Goal: Task Accomplishment & Management: Complete application form

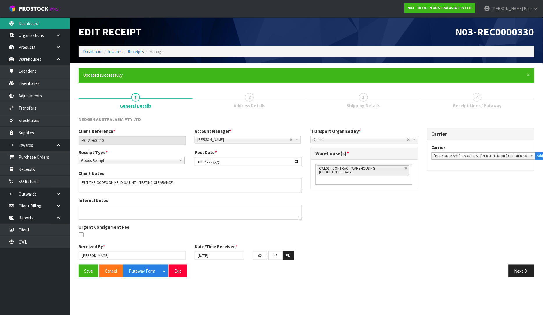
click at [34, 21] on link "Dashboard" at bounding box center [35, 23] width 70 height 12
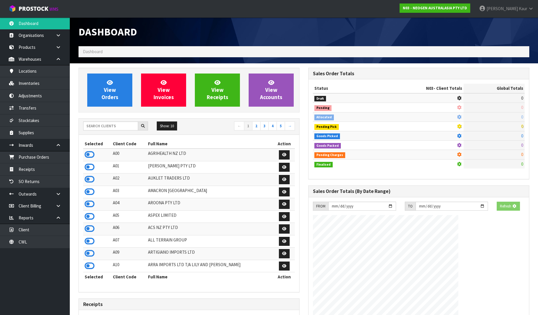
click at [101, 131] on div "Show: 10 5 10 25 50 ← 1 2 3 4 5 →" at bounding box center [189, 127] width 220 height 10
click at [102, 126] on input "text" at bounding box center [110, 126] width 55 height 9
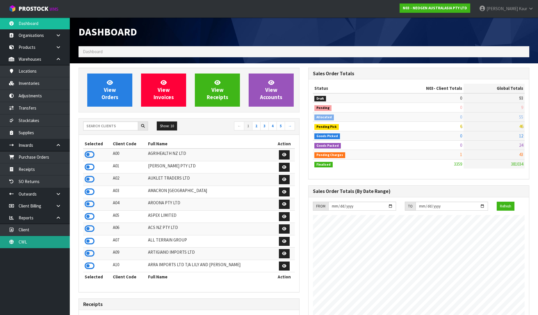
click at [31, 240] on link "CWL" at bounding box center [35, 242] width 70 height 12
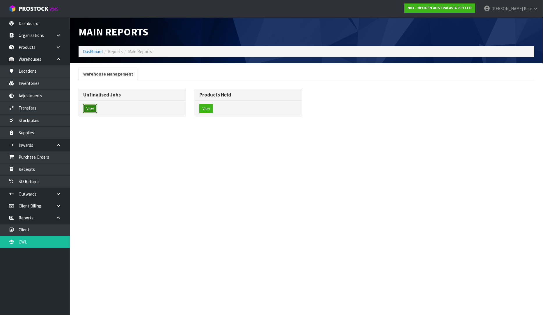
click at [92, 111] on button "View" at bounding box center [90, 108] width 14 height 9
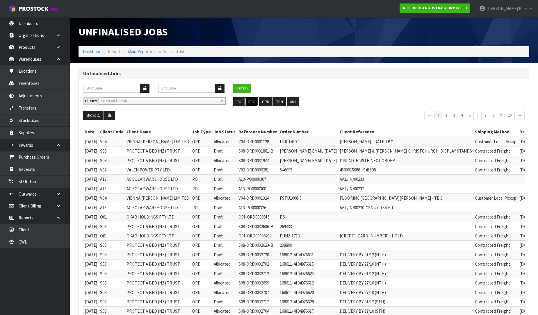
click at [251, 102] on button "REC" at bounding box center [251, 101] width 13 height 9
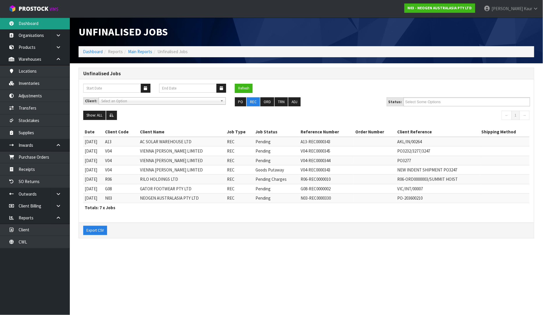
click at [25, 22] on link "Dashboard" at bounding box center [35, 23] width 70 height 12
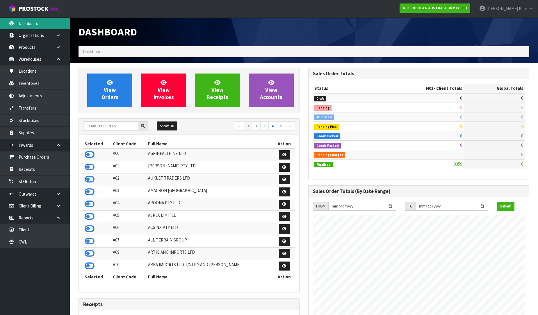
scroll to position [363, 230]
click at [108, 125] on input "text" at bounding box center [110, 126] width 55 height 9
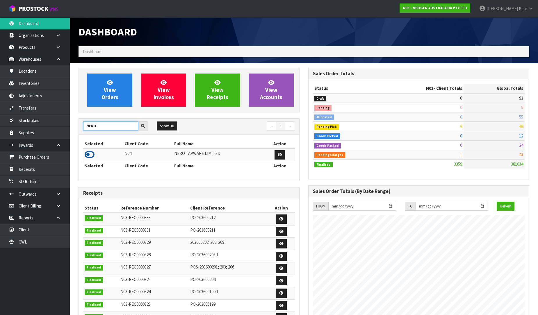
type input "NERO"
click at [92, 152] on icon at bounding box center [90, 154] width 10 height 9
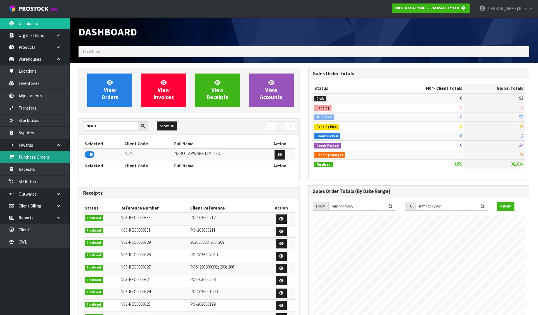
scroll to position [290497, 290630]
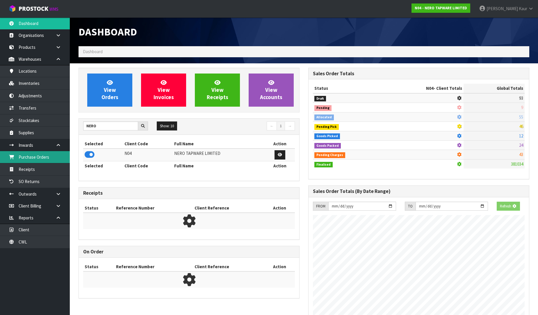
drag, startPoint x: 49, startPoint y: 157, endPoint x: 144, endPoint y: 157, distance: 94.8
click at [49, 157] on link "Purchase Orders" at bounding box center [35, 157] width 70 height 12
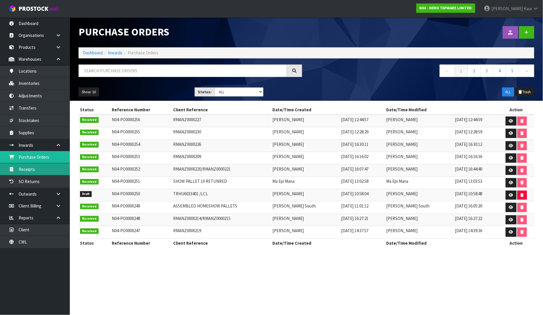
click at [40, 169] on link "Receipts" at bounding box center [35, 169] width 70 height 12
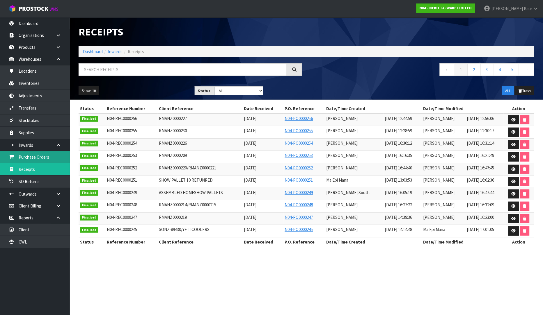
click at [24, 159] on link "Purchase Orders" at bounding box center [35, 157] width 70 height 12
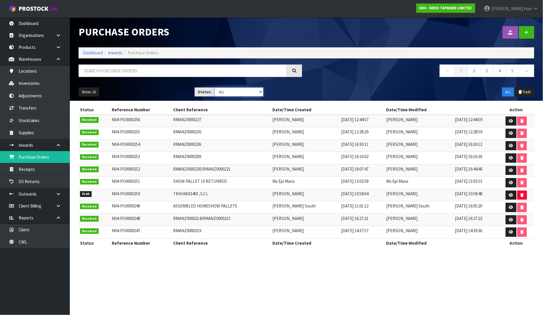
click at [258, 91] on select "Draft Pending Received Cancelled ALL" at bounding box center [238, 92] width 49 height 9
select select "string:0"
click at [214, 88] on select "Draft Pending Received Cancelled ALL" at bounding box center [238, 92] width 49 height 9
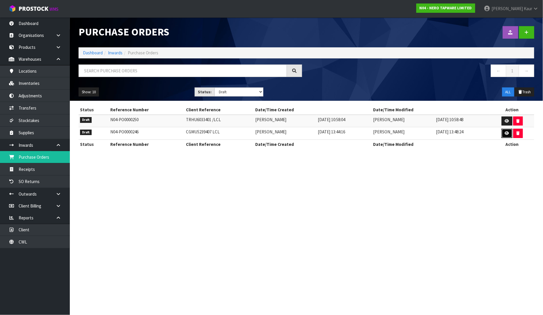
click at [508, 137] on link at bounding box center [506, 133] width 11 height 9
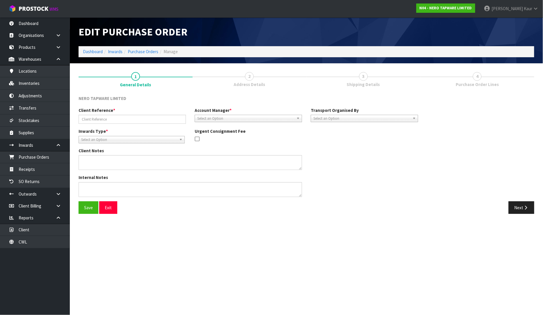
type input "CGMU5239407 LCL"
click at [523, 210] on button "Next" at bounding box center [521, 208] width 26 height 13
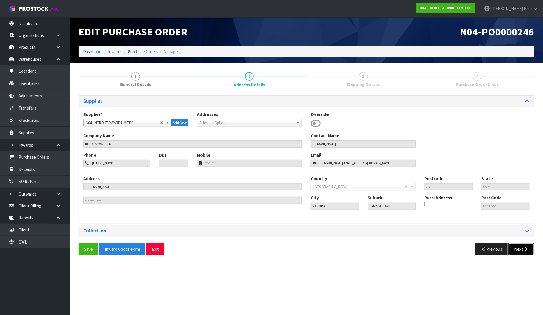
click at [516, 248] on button "Next" at bounding box center [521, 249] width 26 height 13
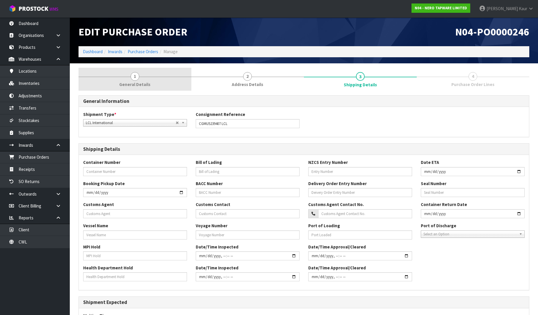
click at [120, 77] on link "1 General Details" at bounding box center [135, 79] width 113 height 23
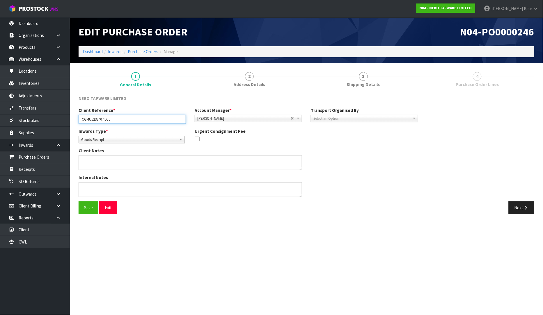
drag, startPoint x: 130, startPoint y: 121, endPoint x: 83, endPoint y: 121, distance: 47.4
click at [83, 121] on input "CGMU5239407 LCL" at bounding box center [132, 119] width 107 height 9
click at [35, 245] on link "CWL" at bounding box center [35, 242] width 70 height 12
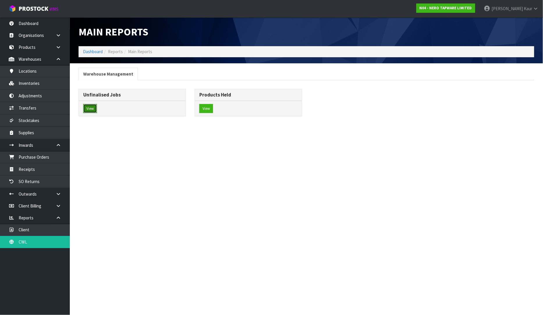
click at [93, 110] on button "View" at bounding box center [90, 108] width 14 height 9
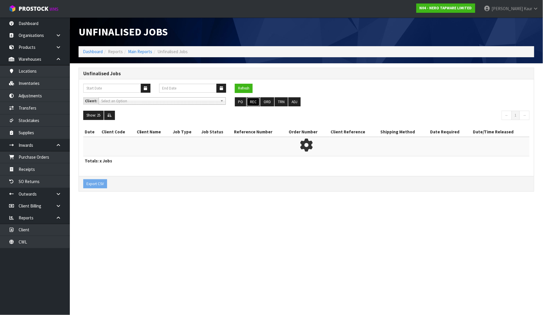
click at [250, 102] on button "REC" at bounding box center [253, 101] width 13 height 9
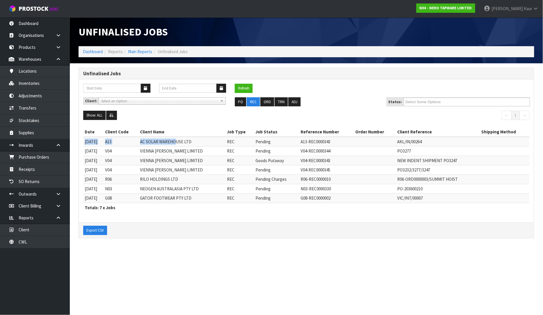
drag, startPoint x: 86, startPoint y: 143, endPoint x: 185, endPoint y: 143, distance: 99.5
click at [185, 143] on tr "[DATE] A13 AC SOLAR WAREHOUSE LTD REC Pending A13-REC0000343 AKL/IN/00264" at bounding box center [306, 142] width 446 height 10
click at [175, 250] on section "Unfinalised Jobs Dashboard Reports Main Reports Unfinalised Jobs Unfinalised Jo…" at bounding box center [271, 157] width 543 height 315
click at [16, 25] on link "Dashboard" at bounding box center [35, 23] width 70 height 12
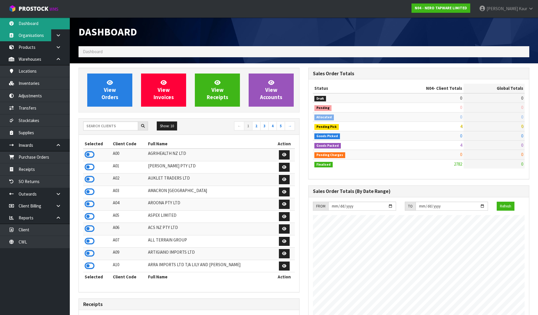
scroll to position [441, 230]
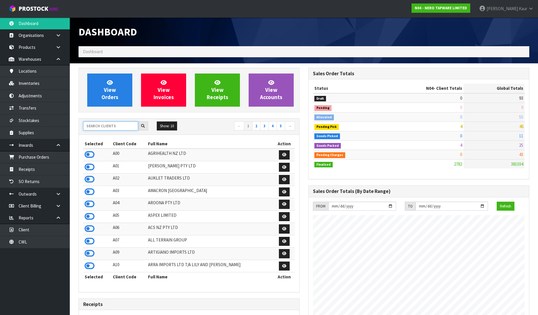
click at [106, 126] on input "text" at bounding box center [110, 126] width 55 height 9
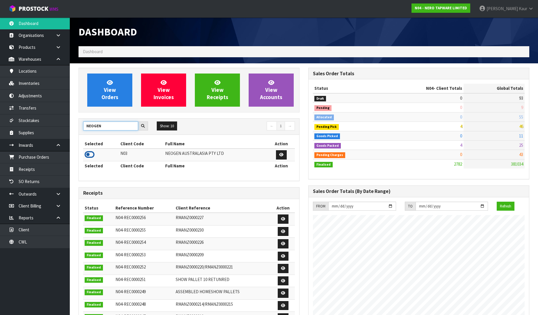
type input "NEOGEN"
click at [87, 153] on icon at bounding box center [90, 154] width 10 height 9
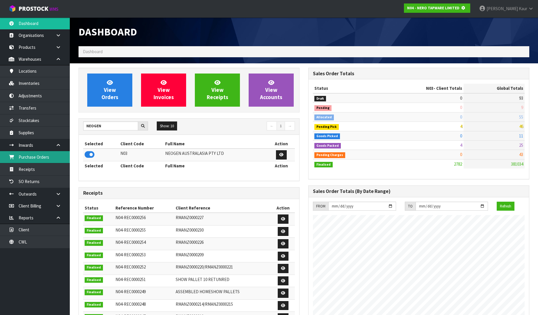
scroll to position [363, 230]
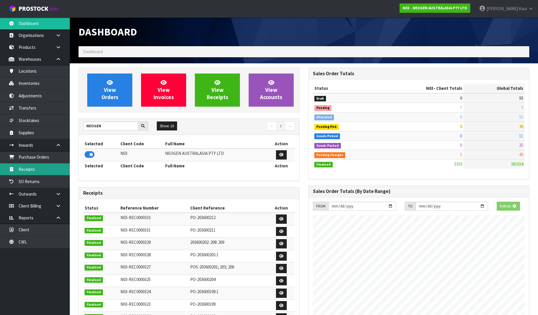
drag, startPoint x: 31, startPoint y: 170, endPoint x: 290, endPoint y: 135, distance: 261.0
click at [32, 170] on link "Receipts" at bounding box center [35, 169] width 70 height 12
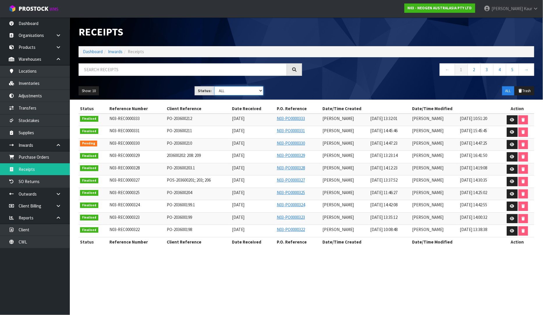
click at [258, 91] on select "Draft Pending Goods Checked Goods Putaway Pending Charges Finalised Cancelled A…" at bounding box center [238, 90] width 49 height 9
select select "string:0"
click at [214, 86] on select "Draft Pending Goods Checked Goods Putaway Pending Charges Finalised Cancelled A…" at bounding box center [238, 90] width 49 height 9
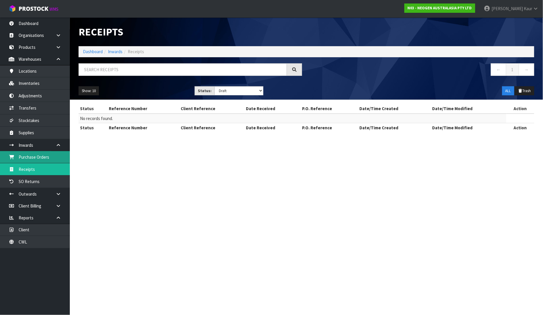
click at [54, 159] on link "Purchase Orders" at bounding box center [35, 157] width 70 height 12
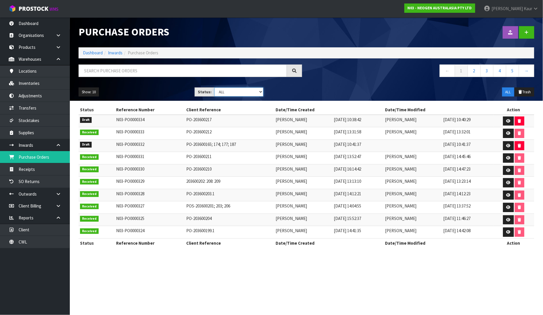
click at [258, 93] on select "Draft Pending Received Cancelled ALL" at bounding box center [238, 92] width 49 height 9
select select "string:0"
click at [214, 88] on select "Draft Pending Received Cancelled ALL" at bounding box center [238, 92] width 49 height 9
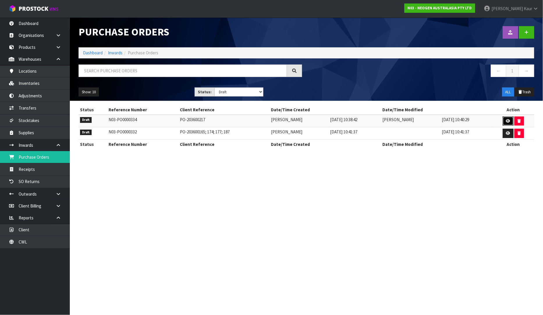
click at [510, 121] on icon at bounding box center [508, 121] width 4 height 4
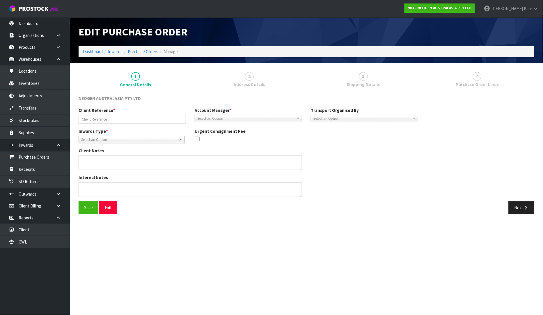
type input "PO-203600217"
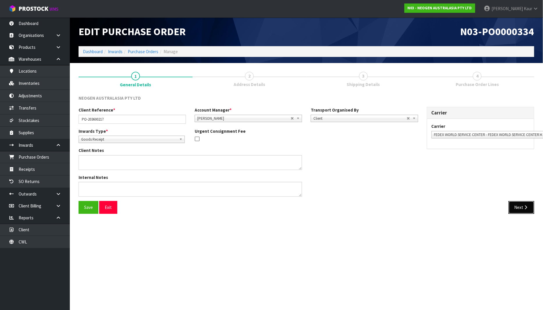
click at [522, 203] on button "Next" at bounding box center [521, 207] width 26 height 13
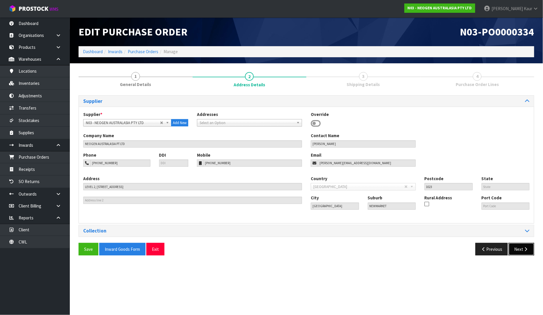
click at [519, 248] on button "Next" at bounding box center [521, 249] width 26 height 13
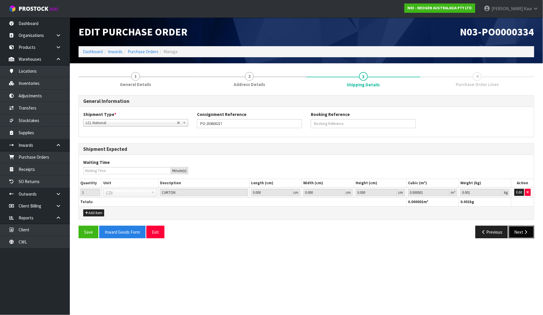
click at [516, 232] on button "Next" at bounding box center [521, 232] width 26 height 13
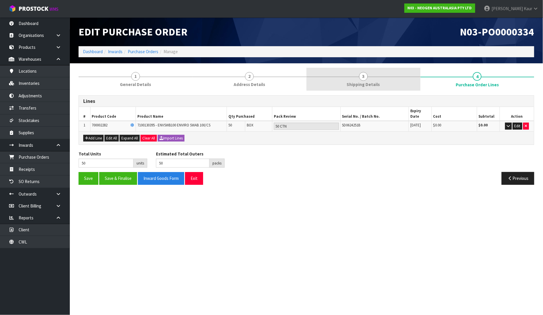
click at [365, 77] on span "3" at bounding box center [363, 76] width 9 height 9
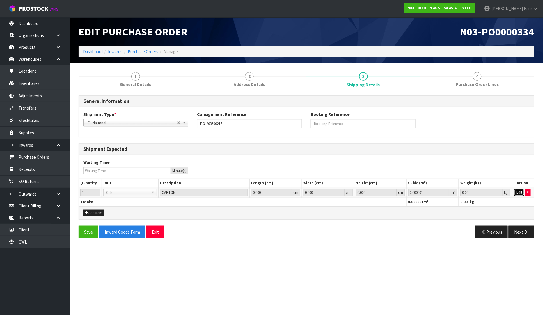
click at [519, 193] on button "Edit" at bounding box center [519, 192] width 10 height 7
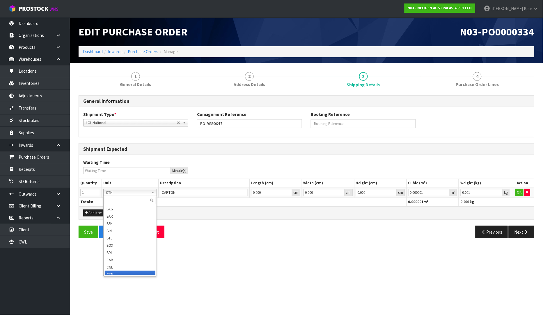
click at [111, 199] on input "text" at bounding box center [130, 200] width 51 height 7
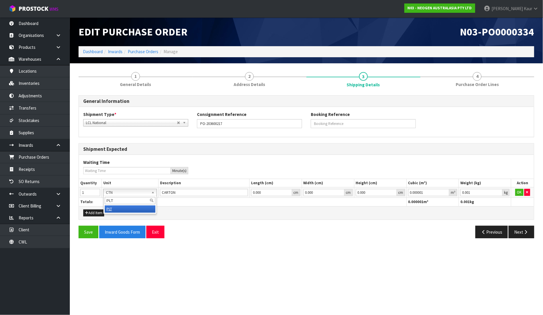
type input "PLT"
type input "PALLET"
click at [522, 189] on button "OK" at bounding box center [519, 192] width 8 height 7
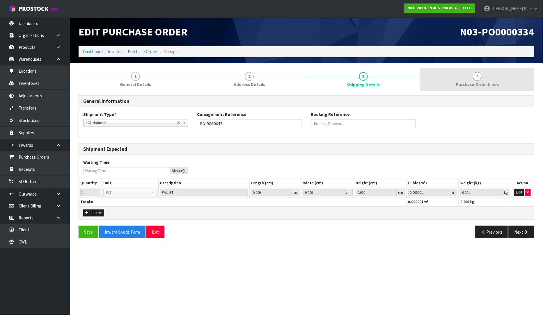
click at [468, 80] on link "4 Purchase Order Lines" at bounding box center [477, 79] width 114 height 23
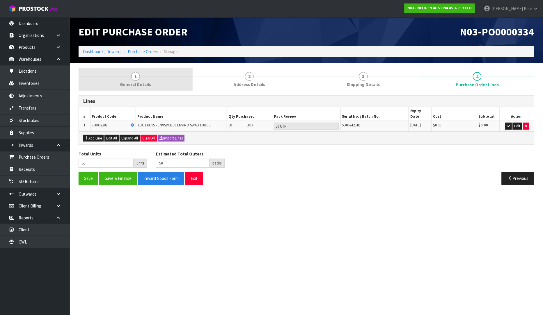
click at [129, 86] on span "General Details" at bounding box center [135, 84] width 31 height 6
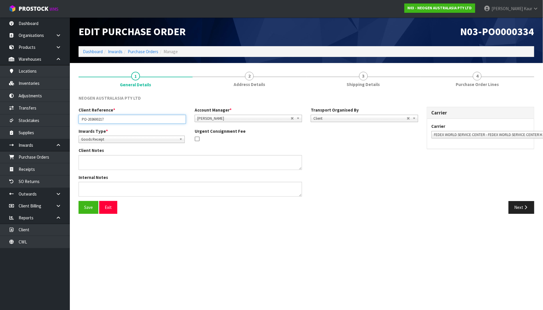
drag, startPoint x: 118, startPoint y: 118, endPoint x: 76, endPoint y: 118, distance: 41.0
click at [76, 118] on div "Client Reference * PO-203600217" at bounding box center [132, 115] width 116 height 17
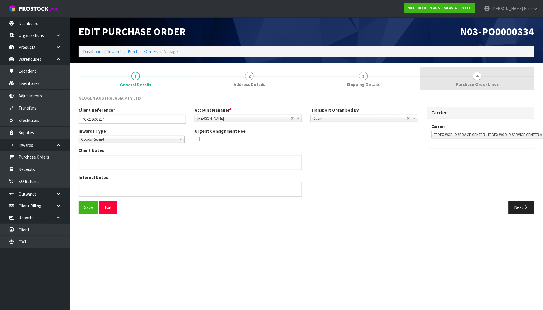
drag, startPoint x: 479, startPoint y: 80, endPoint x: 475, endPoint y: 80, distance: 4.7
click at [479, 80] on link "4 Purchase Order Lines" at bounding box center [477, 78] width 114 height 23
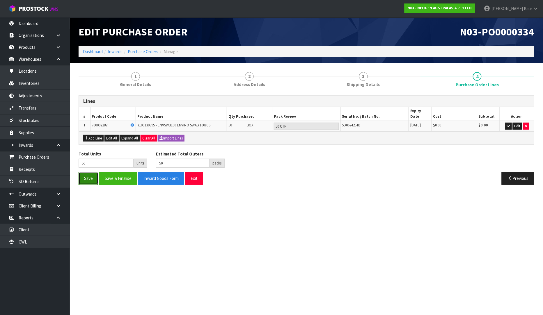
click at [83, 176] on button "Save" at bounding box center [89, 178] width 20 height 13
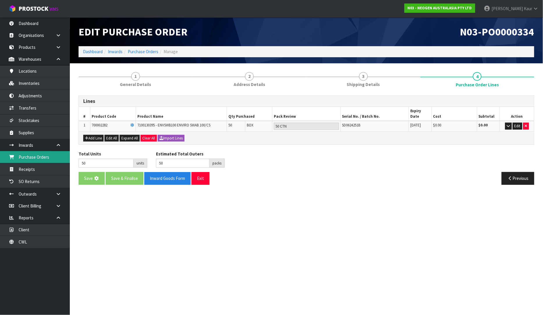
click at [54, 159] on link "Purchase Orders" at bounding box center [35, 157] width 70 height 12
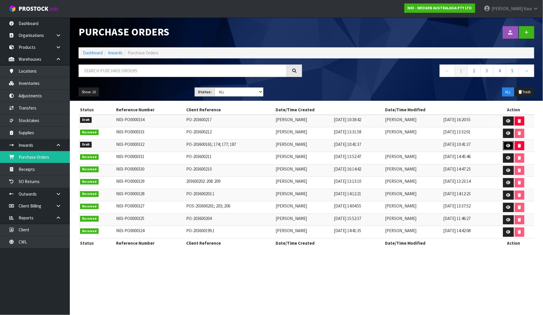
click at [510, 145] on icon at bounding box center [508, 146] width 4 height 4
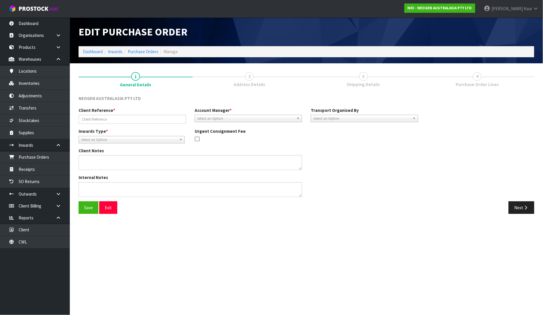
type input "PO-203600165; 174; 177; 187"
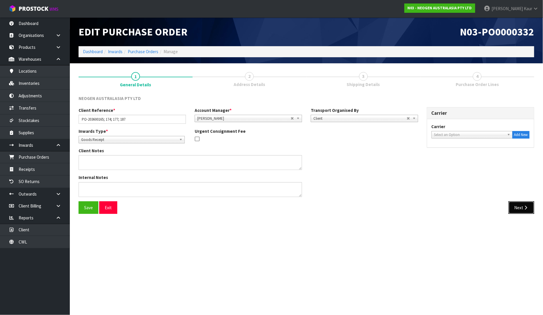
click at [530, 205] on button "Next" at bounding box center [521, 208] width 26 height 13
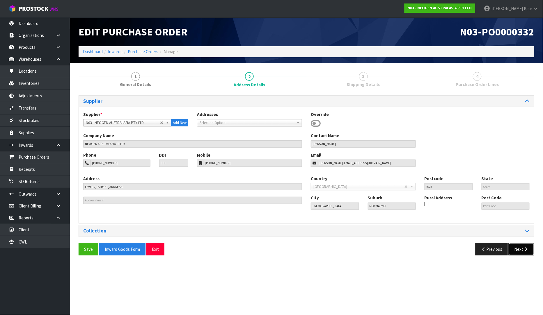
click at [517, 247] on button "Next" at bounding box center [521, 249] width 26 height 13
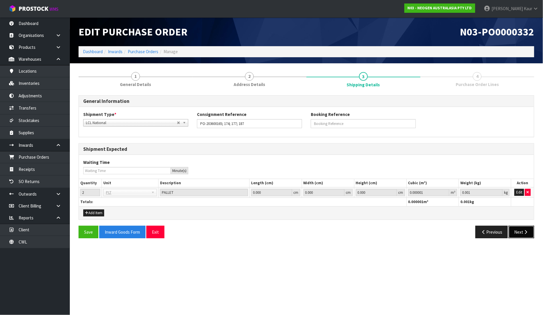
click at [520, 231] on button "Next" at bounding box center [521, 232] width 26 height 13
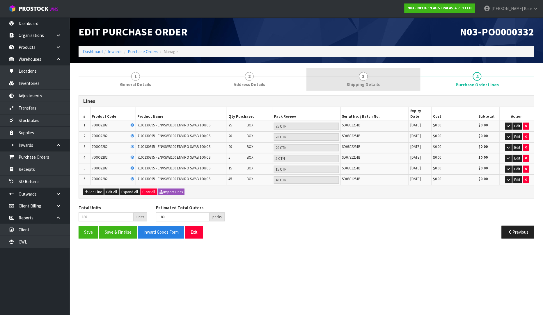
click at [376, 77] on link "3 Shipping Details" at bounding box center [363, 79] width 114 height 23
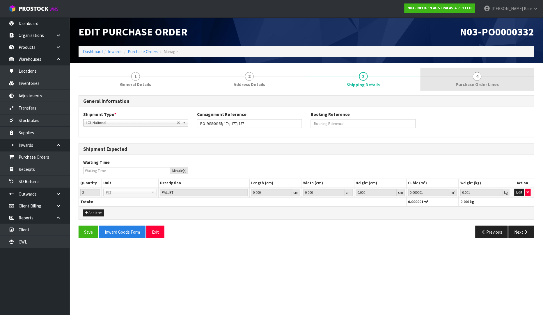
click at [482, 82] on span "Purchase Order Lines" at bounding box center [476, 84] width 43 height 6
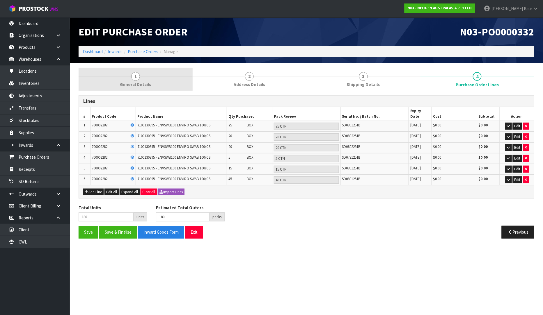
click at [132, 83] on span "General Details" at bounding box center [135, 84] width 31 height 6
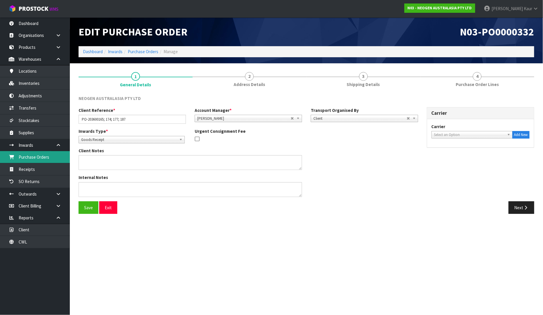
click at [28, 160] on link "Purchase Orders" at bounding box center [35, 157] width 70 height 12
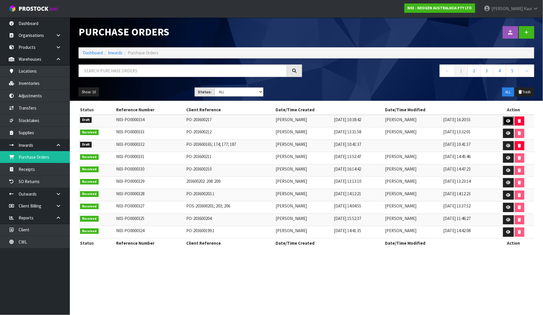
click at [508, 121] on icon at bounding box center [508, 121] width 4 height 4
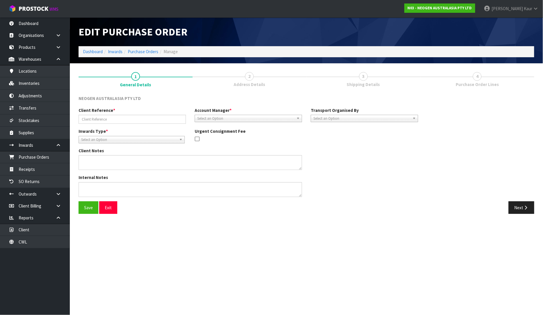
type input "PO-203600217"
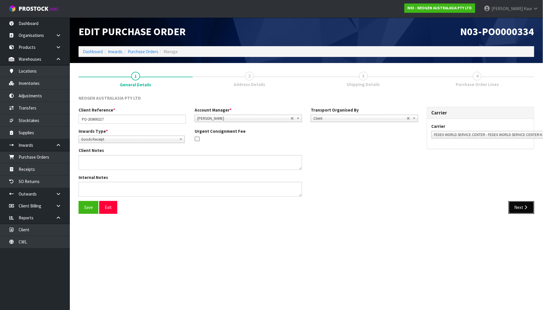
click at [520, 206] on button "Next" at bounding box center [521, 207] width 26 height 13
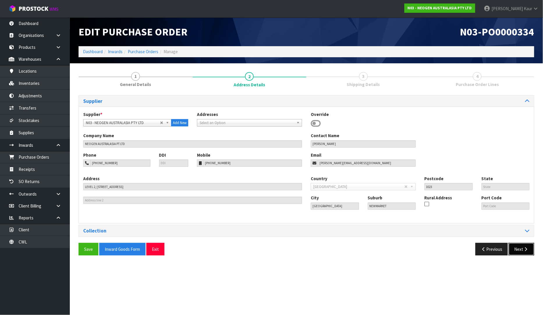
click at [511, 247] on button "Next" at bounding box center [521, 249] width 26 height 13
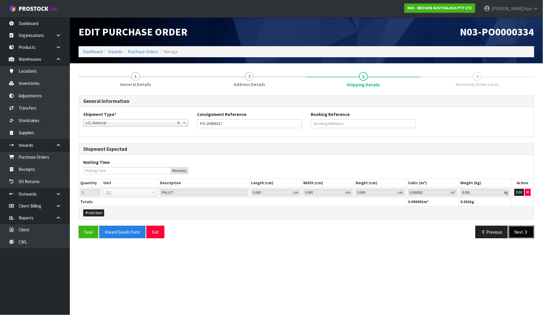
click at [528, 233] on icon "button" at bounding box center [526, 232] width 6 height 4
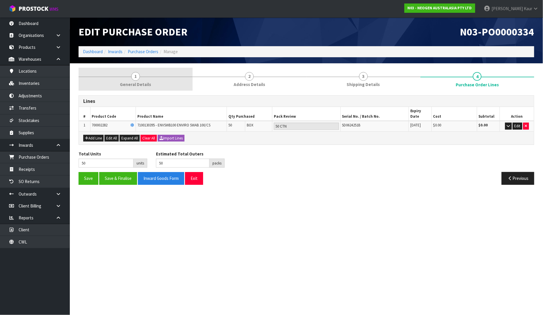
click at [137, 73] on span "1" at bounding box center [135, 76] width 9 height 9
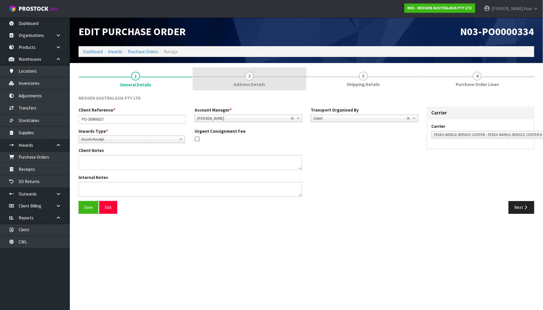
click at [244, 77] on link "2 Address Details" at bounding box center [250, 78] width 114 height 23
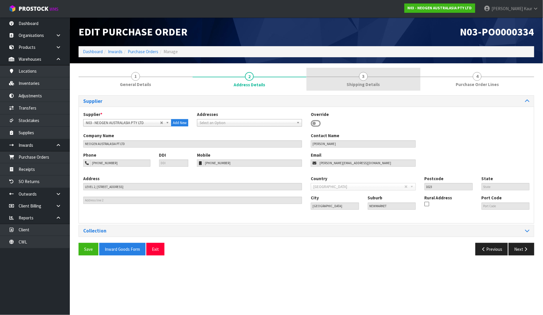
click at [366, 81] on link "3 Shipping Details" at bounding box center [363, 79] width 114 height 23
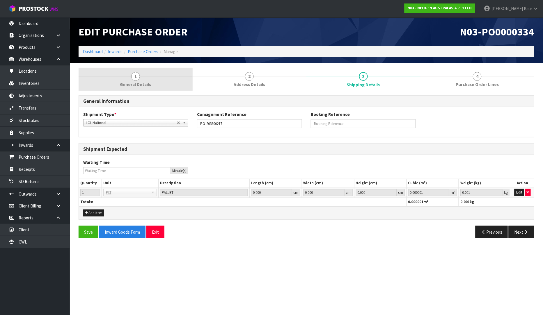
click at [127, 80] on link "1 General Details" at bounding box center [136, 79] width 114 height 23
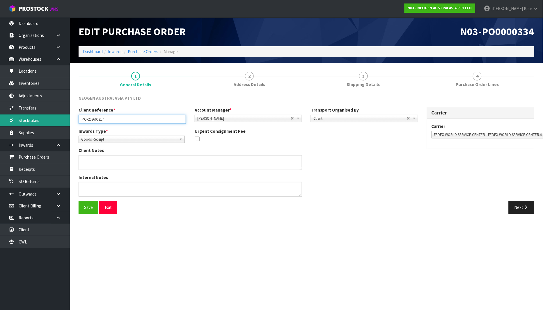
drag, startPoint x: 113, startPoint y: 119, endPoint x: 68, endPoint y: 121, distance: 44.5
click at [68, 121] on body "Toggle navigation ProStock WMS N03 - NEOGEN AUSTRALASIA PTY LTD [PERSON_NAME] L…" at bounding box center [271, 155] width 543 height 310
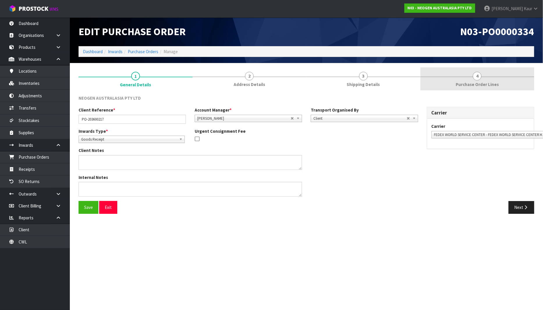
click at [468, 84] on span "Purchase Order Lines" at bounding box center [476, 84] width 43 height 6
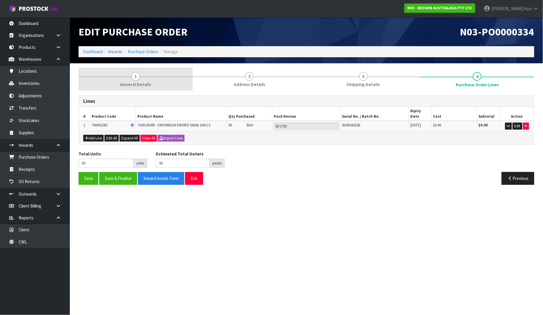
click at [132, 88] on link "1 General Details" at bounding box center [136, 79] width 114 height 23
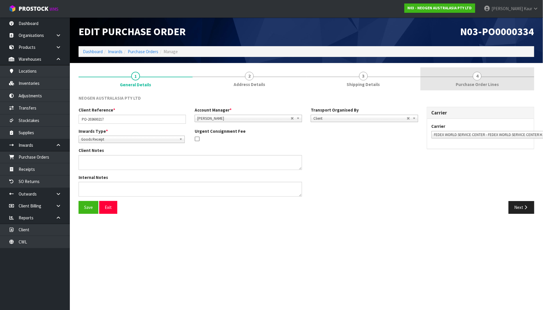
click at [483, 77] on link "4 Purchase Order Lines" at bounding box center [477, 78] width 114 height 23
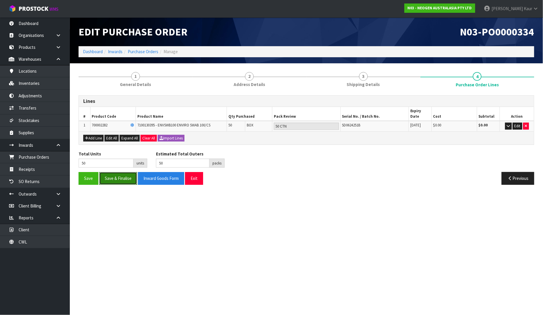
click at [120, 172] on button "Save & Finalise" at bounding box center [118, 178] width 38 height 13
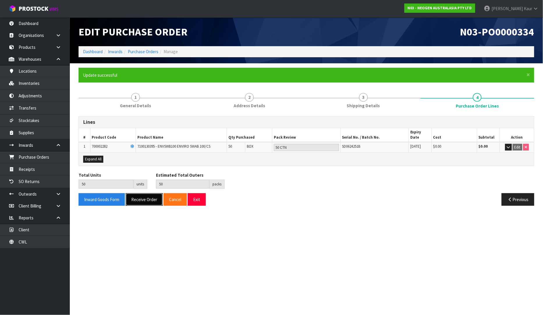
click at [145, 194] on button "Receive Order" at bounding box center [144, 199] width 37 height 13
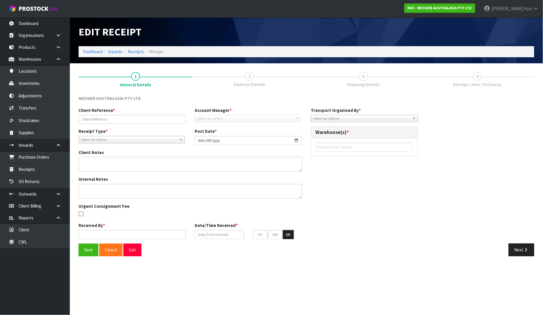
type input "PO-203600217"
type input "[DATE]"
type input "[PERSON_NAME]"
type input "[DATE]"
type input "04"
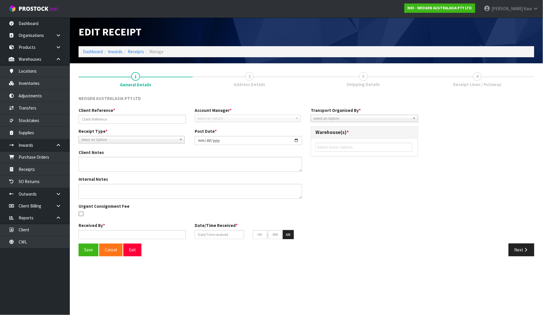
type input "38"
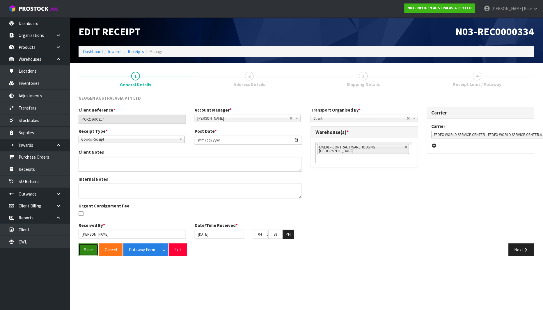
click at [86, 251] on button "Save" at bounding box center [89, 250] width 20 height 13
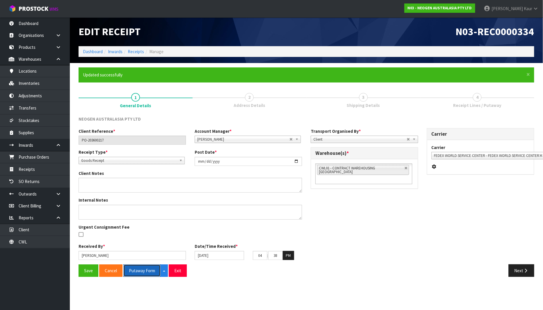
click at [151, 270] on button "Putaway Form" at bounding box center [141, 271] width 37 height 13
click at [138, 274] on button "Putaway Form" at bounding box center [145, 271] width 44 height 13
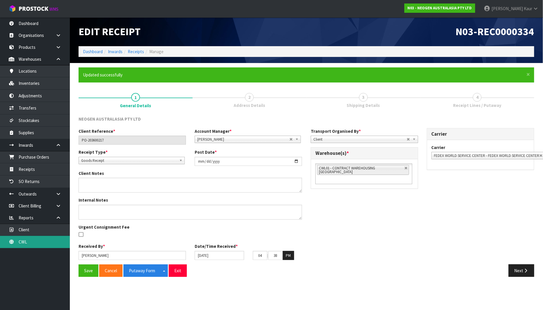
click at [27, 243] on link "CWL" at bounding box center [35, 242] width 70 height 12
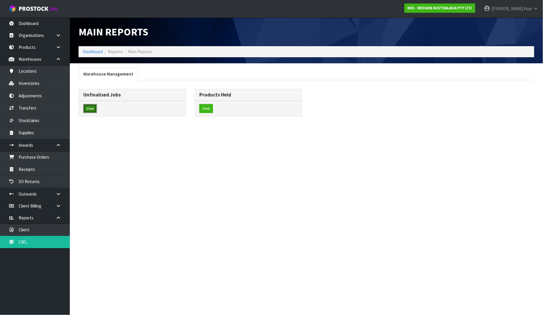
click at [92, 108] on button "View" at bounding box center [90, 108] width 14 height 9
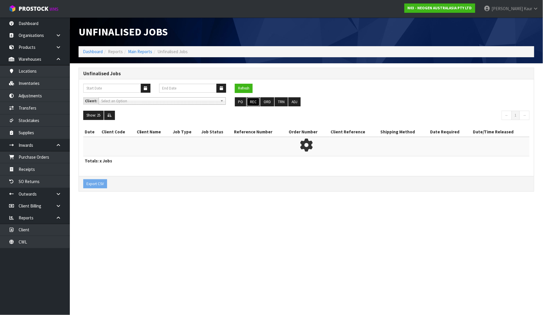
click at [257, 99] on button "REC" at bounding box center [253, 101] width 13 height 9
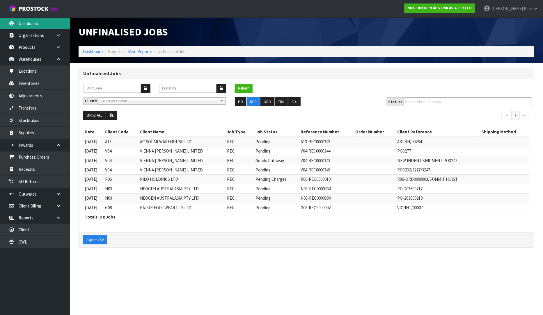
click at [19, 22] on link "Dashboard" at bounding box center [35, 23] width 70 height 12
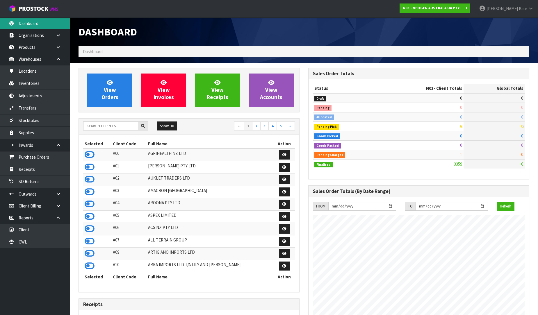
scroll to position [441, 230]
click at [103, 129] on input "text" at bounding box center [110, 126] width 55 height 9
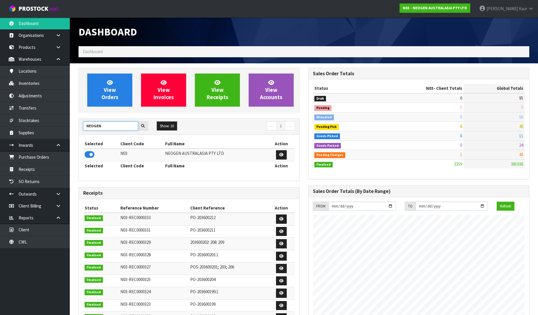
type input "NEOGEN"
click at [90, 156] on icon at bounding box center [90, 154] width 10 height 9
click at [35, 244] on link "CWL" at bounding box center [35, 242] width 70 height 12
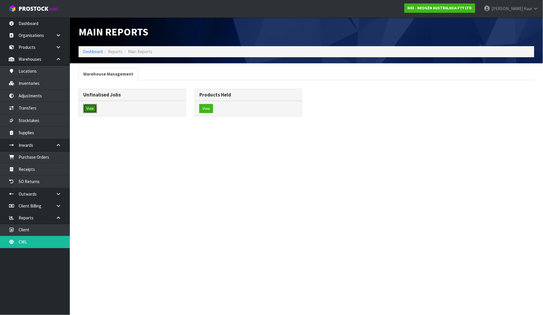
click at [85, 111] on button "View" at bounding box center [90, 108] width 14 height 9
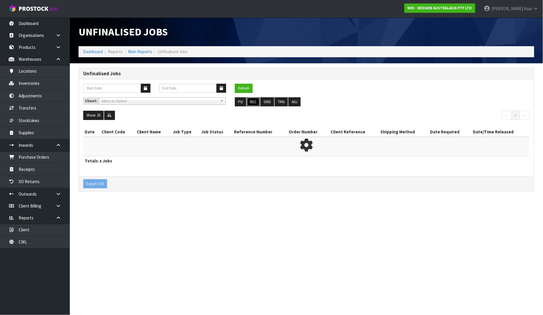
click at [254, 102] on button "REC" at bounding box center [253, 101] width 13 height 9
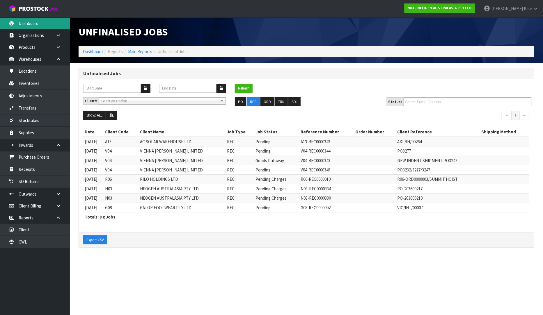
click at [30, 25] on link "Dashboard" at bounding box center [35, 23] width 70 height 12
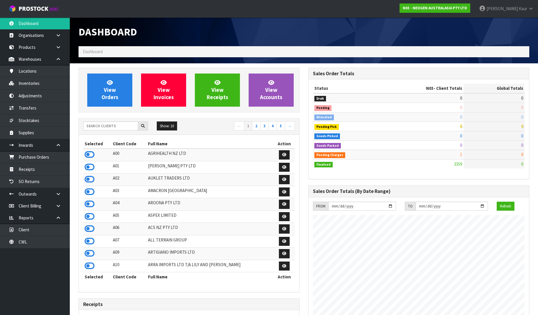
scroll to position [441, 230]
drag, startPoint x: 108, startPoint y: 132, endPoint x: 108, endPoint y: 129, distance: 3.2
click at [108, 130] on div "Show: 10 5 10 25 50 ← 1 2 3 4 5 →" at bounding box center [189, 127] width 220 height 16
click at [108, 128] on input "text" at bounding box center [110, 126] width 55 height 9
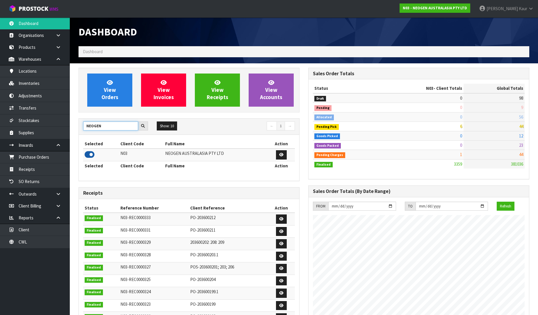
type input "NEOGEN"
click at [88, 156] on icon at bounding box center [90, 154] width 10 height 9
click at [45, 170] on link "Receipts" at bounding box center [35, 169] width 70 height 12
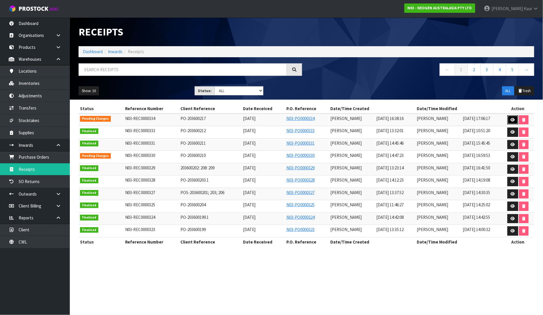
click at [512, 119] on icon at bounding box center [512, 120] width 4 height 4
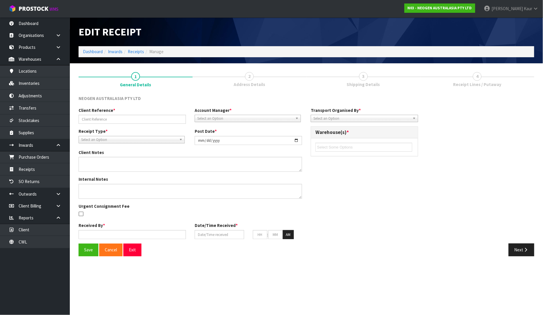
type input "PO-203600217"
type input "[DATE]"
type input "[PERSON_NAME]"
type input "[DATE]"
type input "04"
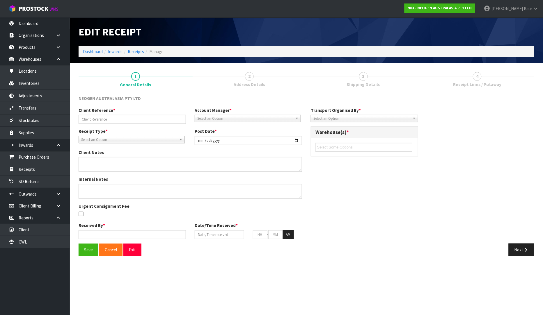
type input "38"
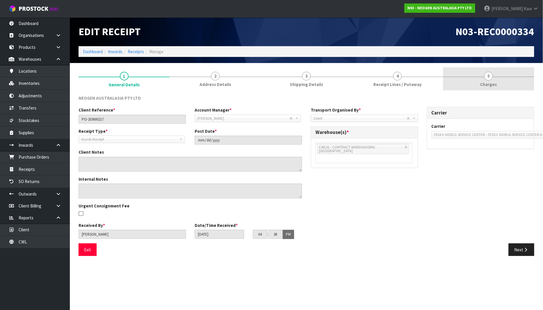
click at [486, 82] on span "Charges" at bounding box center [488, 84] width 17 height 6
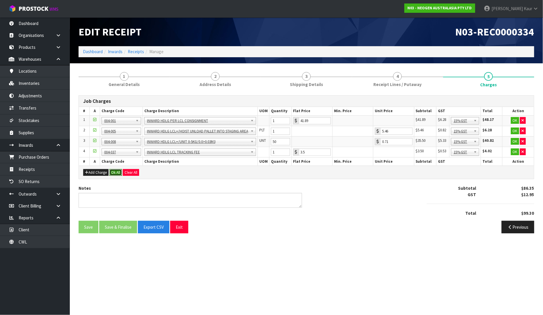
click at [114, 173] on button "Ok All" at bounding box center [115, 172] width 13 height 7
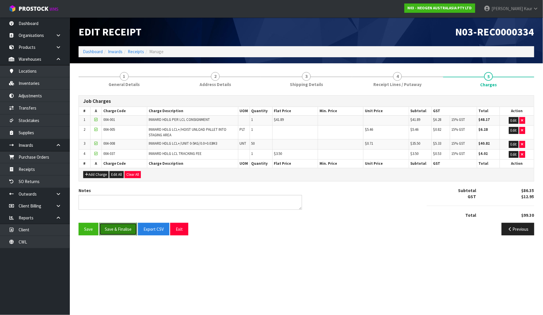
click at [109, 234] on button "Save & Finalise" at bounding box center [118, 229] width 38 height 13
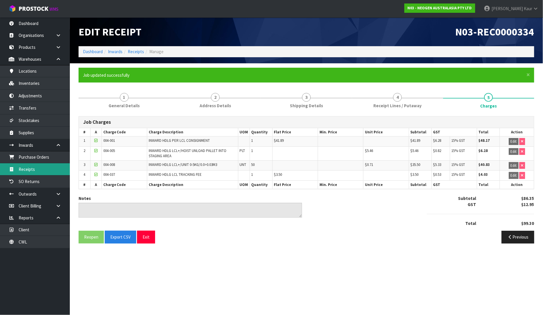
click at [27, 166] on link "Receipts" at bounding box center [35, 169] width 70 height 12
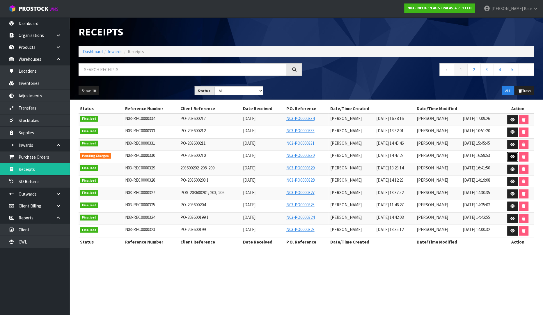
click at [514, 156] on icon at bounding box center [512, 157] width 4 height 4
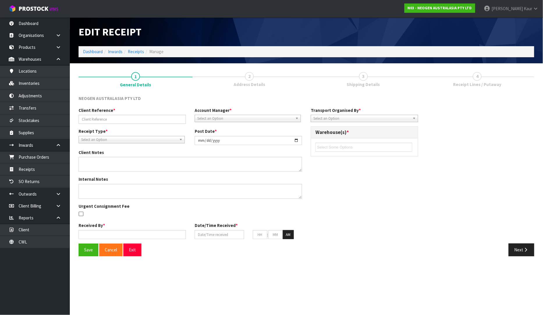
type input "PO-203600210"
type input "[DATE]"
type textarea "PUT THE CODES ON HELD QA UNTIL TESTING CLEARANCE 700002273,700002230,700002275,…"
type input "[PERSON_NAME]"
type input "[DATE]"
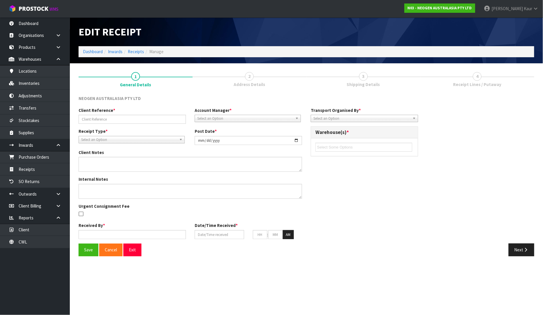
type input "02"
type input "47"
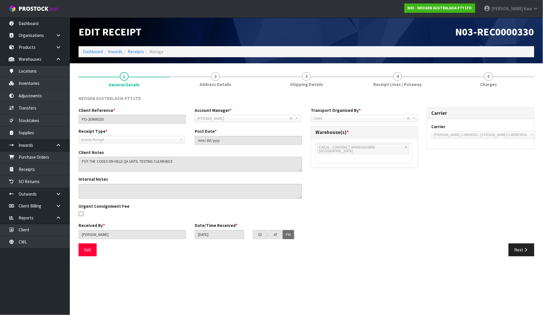
click at [516, 242] on div "Client Reference * PO-203600210 Account Manager * [PERSON_NAME] [PERSON_NAME] […" at bounding box center [306, 175] width 464 height 136
click at [521, 248] on button "Next" at bounding box center [521, 250] width 26 height 13
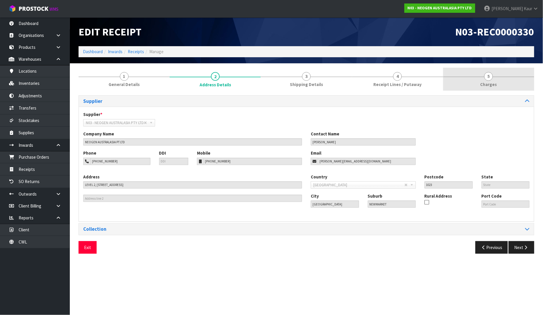
click at [493, 82] on span "Charges" at bounding box center [488, 84] width 17 height 6
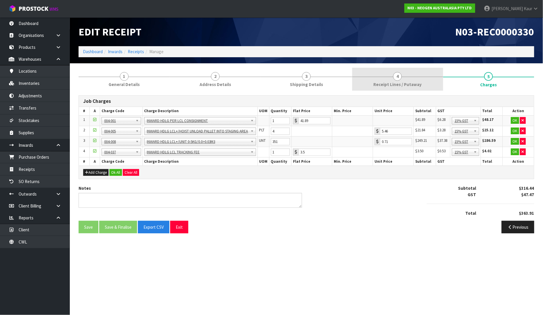
click at [416, 82] on span "Receipt Lines / Putaway" at bounding box center [397, 84] width 48 height 6
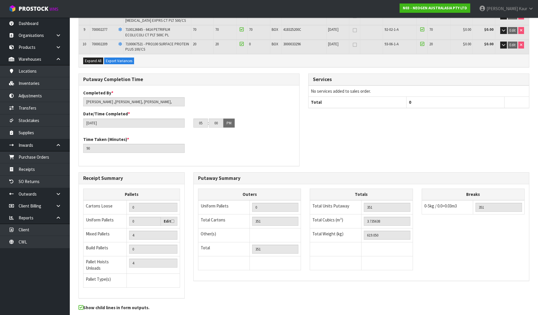
scroll to position [230, 0]
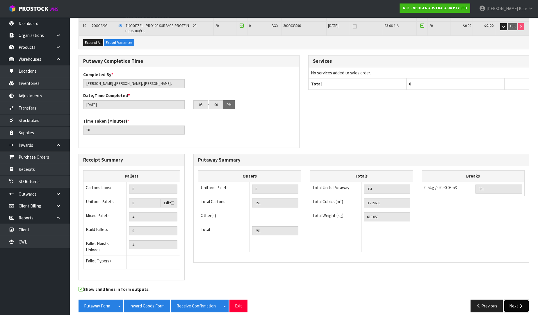
click at [524, 300] on button "Next" at bounding box center [517, 306] width 26 height 13
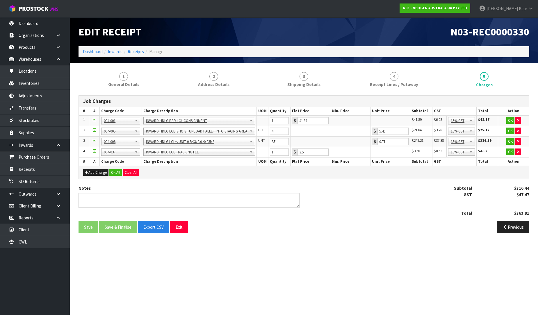
scroll to position [0, 0]
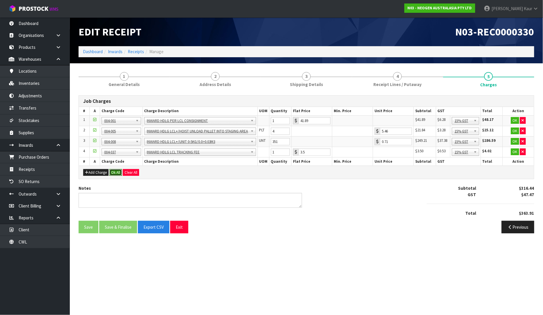
click at [111, 173] on button "Ok All" at bounding box center [115, 172] width 13 height 7
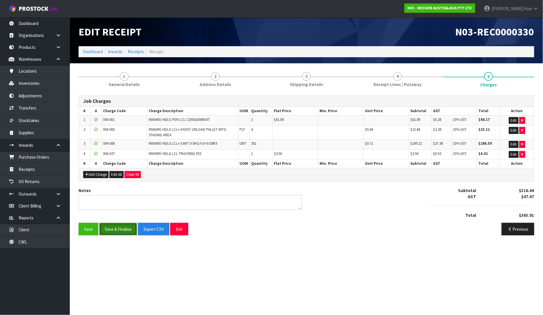
click at [120, 227] on button "Save & Finalise" at bounding box center [118, 229] width 38 height 13
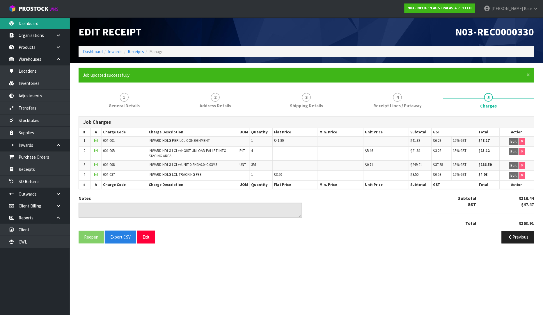
click at [46, 24] on link "Dashboard" at bounding box center [35, 23] width 70 height 12
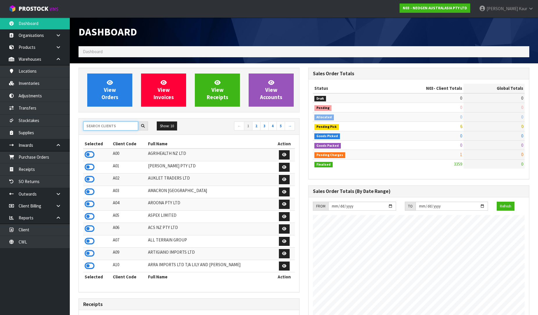
click at [99, 125] on input "text" at bounding box center [110, 126] width 55 height 9
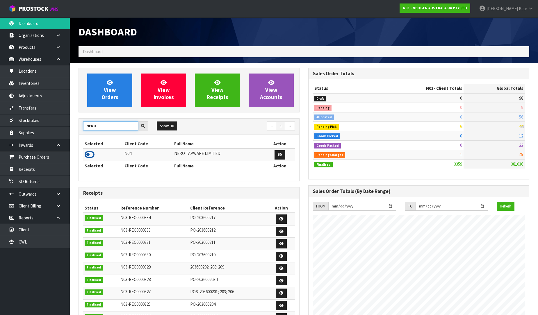
type input "NERO"
click at [94, 154] on icon at bounding box center [90, 154] width 10 height 9
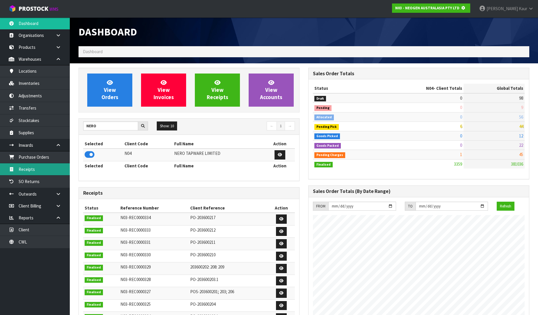
scroll to position [363, 230]
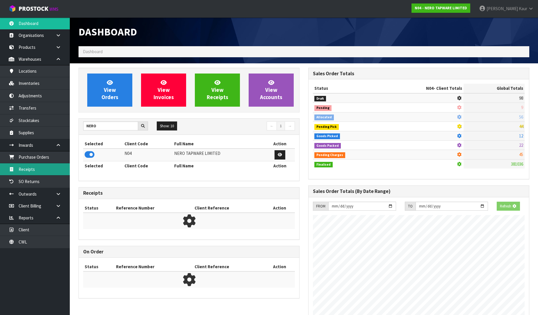
click at [39, 170] on link "Receipts" at bounding box center [35, 169] width 70 height 12
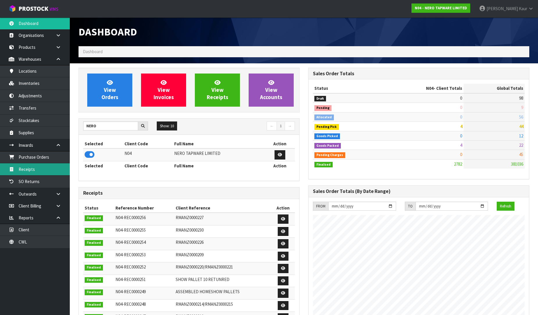
scroll to position [441, 230]
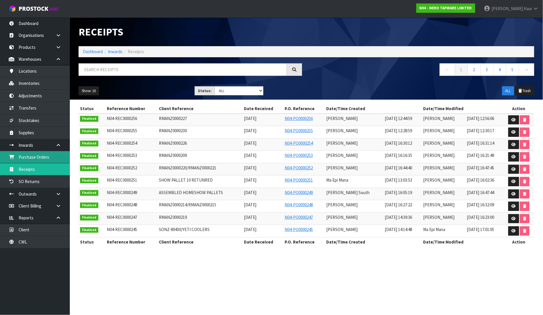
click at [30, 160] on link "Purchase Orders" at bounding box center [35, 157] width 70 height 12
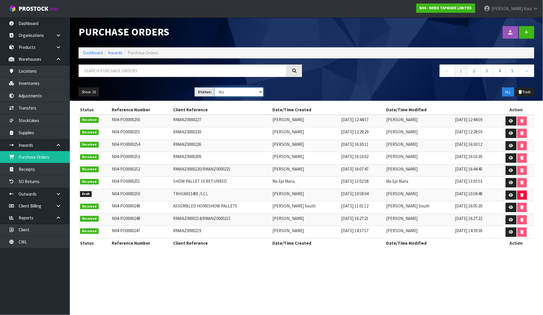
click at [261, 91] on select "Draft Pending Received Cancelled ALL" at bounding box center [238, 92] width 49 height 9
select select "string:0"
click at [214, 88] on select "Draft Pending Received Cancelled ALL" at bounding box center [238, 92] width 49 height 9
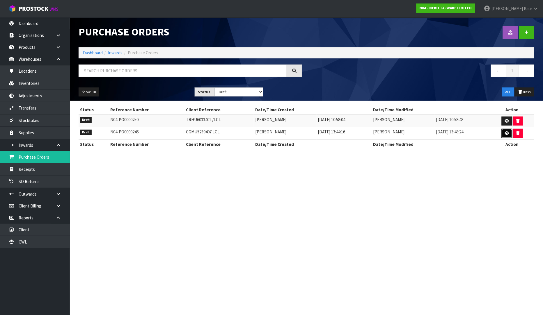
click at [506, 136] on link at bounding box center [506, 133] width 11 height 9
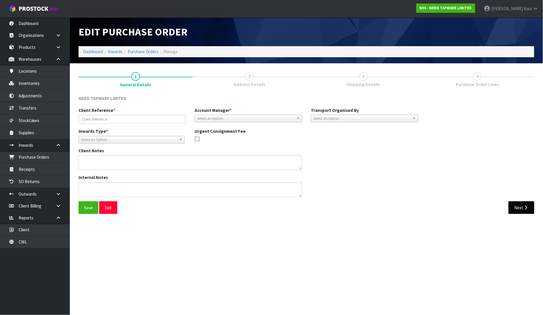
type input "CGMU5239407 LCL"
click at [517, 211] on button "Next" at bounding box center [521, 208] width 26 height 13
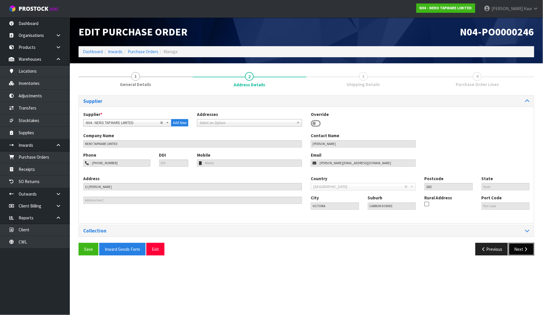
click at [527, 246] on button "Next" at bounding box center [521, 249] width 26 height 13
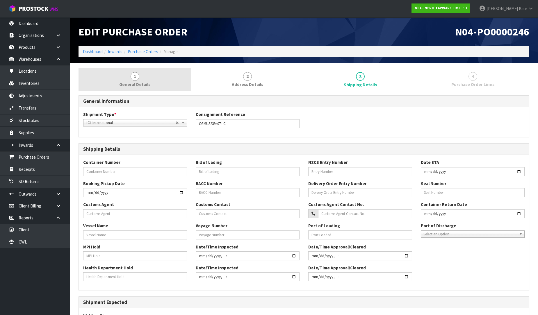
click at [124, 74] on link "1 General Details" at bounding box center [135, 79] width 113 height 23
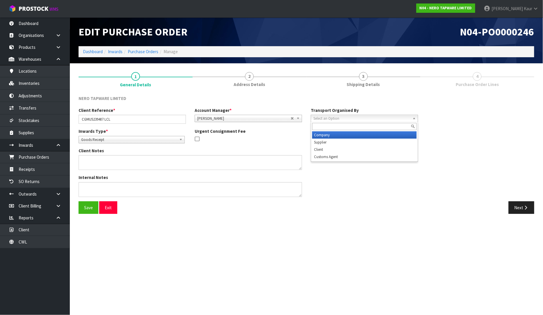
click at [377, 115] on span "Select an Option" at bounding box center [361, 118] width 97 height 7
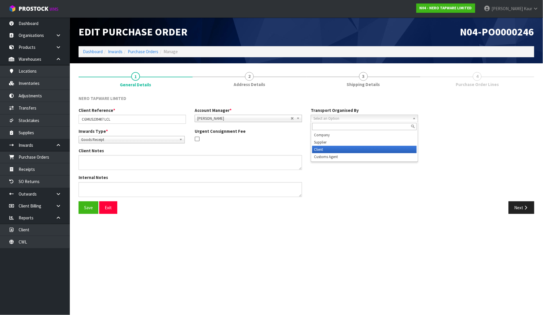
click at [362, 148] on li "Client" at bounding box center [364, 149] width 104 height 7
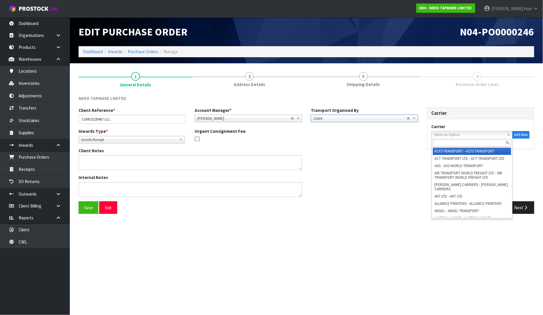
click at [446, 135] on span "Select an Option" at bounding box center [469, 134] width 71 height 7
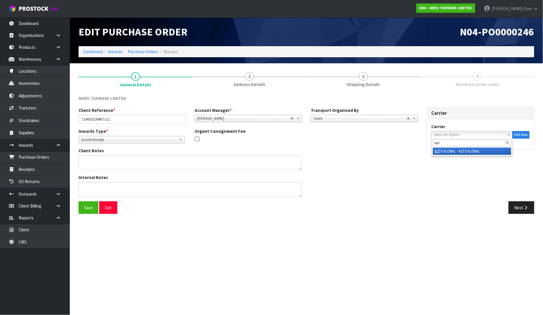
type input "azi"
click at [451, 151] on li "AZI 'S GLOBAL - AZI'S GLOBAL" at bounding box center [472, 151] width 78 height 7
click at [521, 212] on button "Next" at bounding box center [521, 208] width 26 height 13
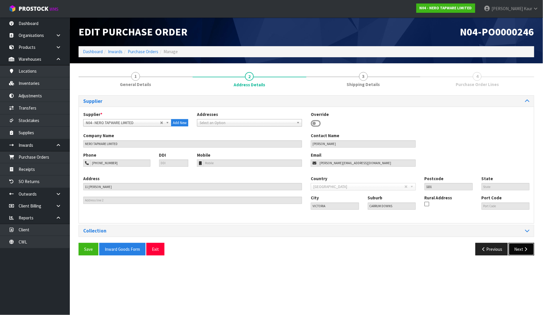
click at [521, 252] on button "Next" at bounding box center [521, 249] width 26 height 13
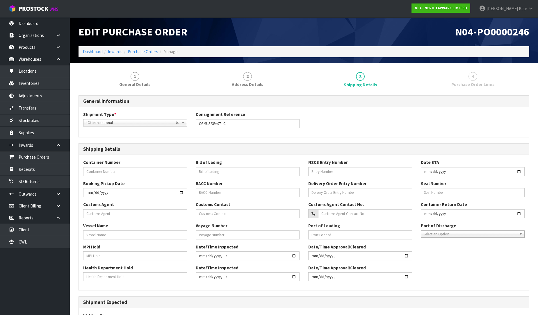
scroll to position [86, 0]
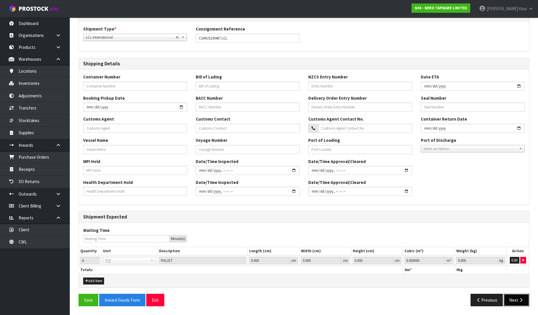
click at [514, 301] on button "Next" at bounding box center [517, 300] width 26 height 13
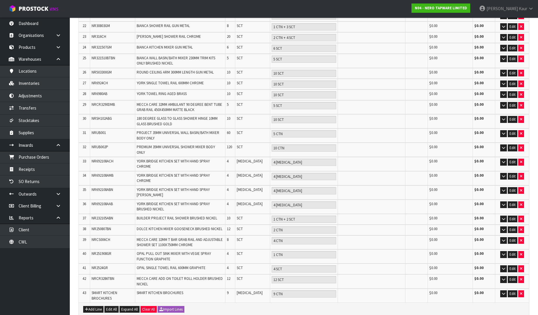
scroll to position [372, 0]
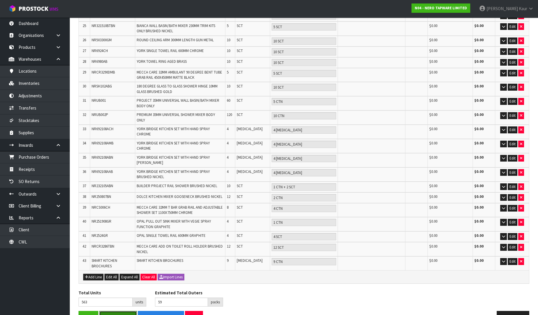
click at [120, 311] on button "Save & Finalise" at bounding box center [118, 317] width 38 height 13
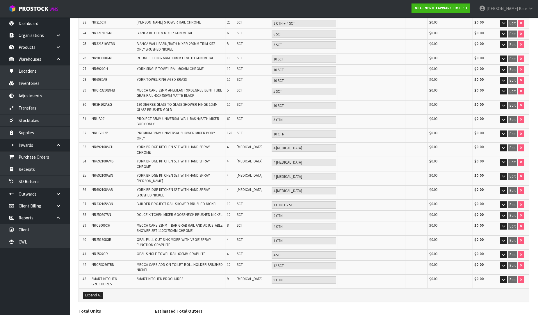
scroll to position [393, 0]
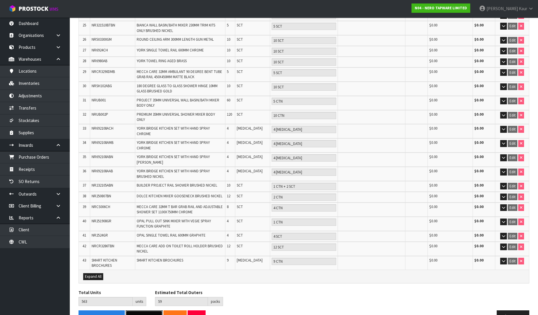
click at [137, 311] on button "Receive Order" at bounding box center [144, 317] width 37 height 13
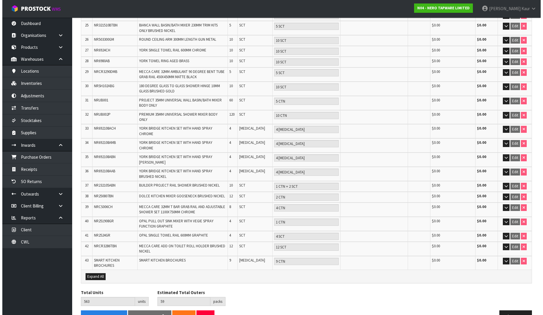
scroll to position [0, 0]
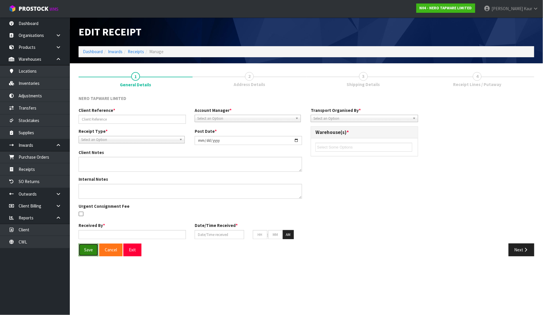
type input "CGMU5239407 LCL"
type input "[DATE]"
type input "[PERSON_NAME]"
type input "[DATE]"
type input "05"
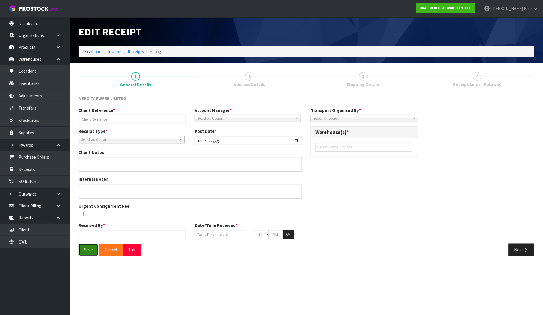
type input "10"
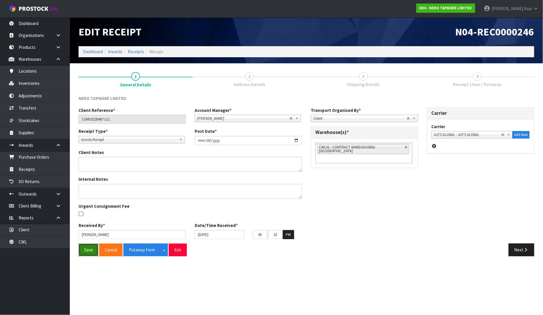
click at [89, 250] on button "Save" at bounding box center [89, 250] width 20 height 13
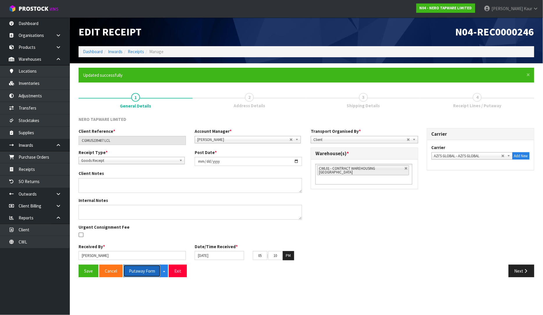
click at [147, 270] on button "Putaway Form" at bounding box center [141, 271] width 37 height 13
click at [137, 275] on button "Putaway Form" at bounding box center [145, 271] width 44 height 13
click at [536, 8] on icon at bounding box center [536, 8] width 6 height 4
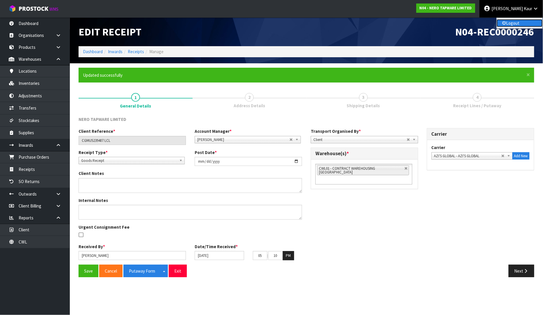
click at [513, 27] on link "Logout" at bounding box center [519, 23] width 46 height 8
